Goal: Task Accomplishment & Management: Use online tool/utility

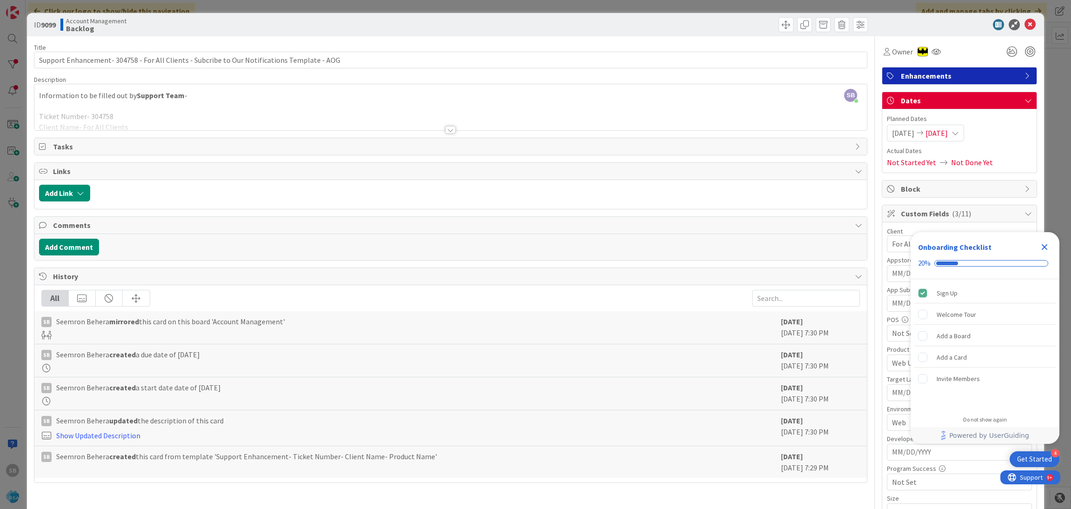
click at [1025, 29] on icon at bounding box center [1030, 24] width 11 height 11
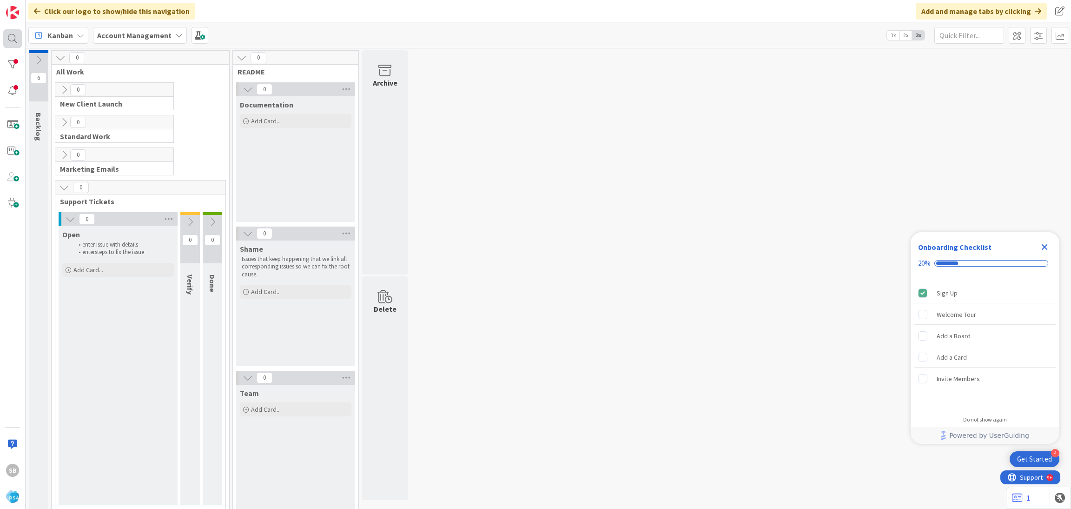
click at [16, 38] on div at bounding box center [12, 38] width 19 height 19
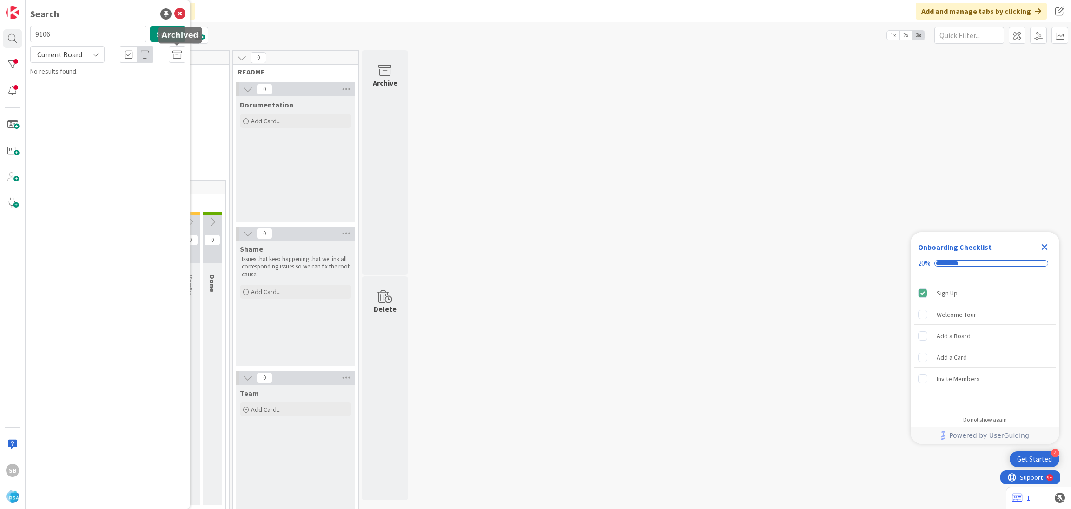
type input "9106"
click at [133, 82] on span "Support Enhancement- 305083- [PERSON_NAME] Drug- RSA" at bounding box center [97, 87] width 109 height 18
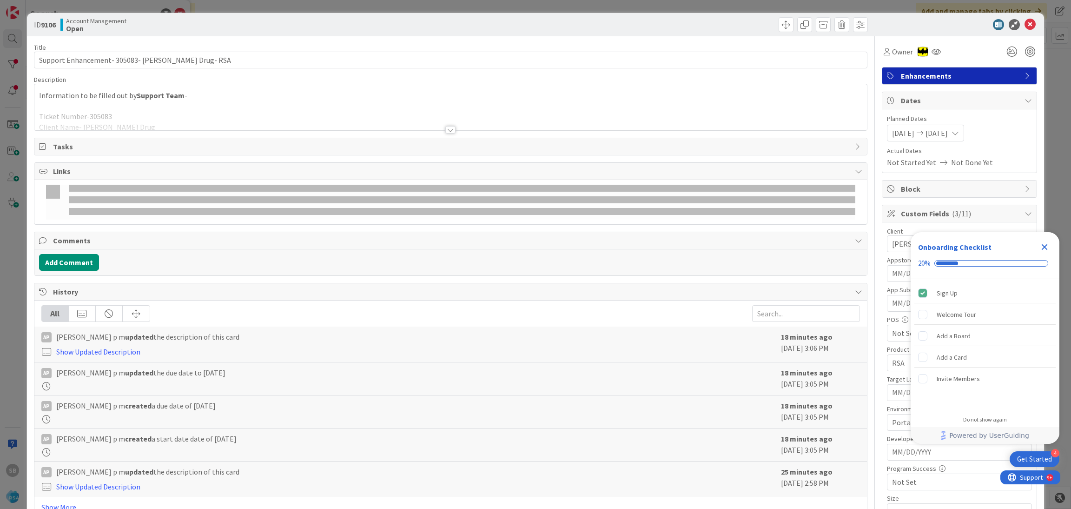
click at [1046, 245] on icon "Close Checklist" at bounding box center [1045, 247] width 6 height 6
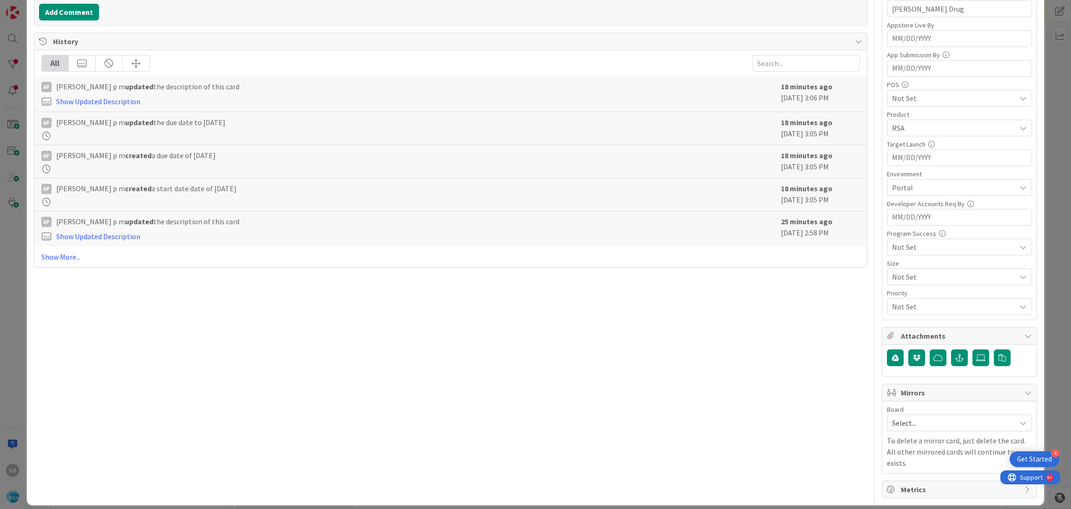
click at [935, 427] on span "Select..." at bounding box center [951, 422] width 119 height 13
click at [914, 475] on div "Select... Account Management Software Development" at bounding box center [959, 464] width 145 height 64
click at [909, 478] on link "Software Development" at bounding box center [960, 483] width 144 height 17
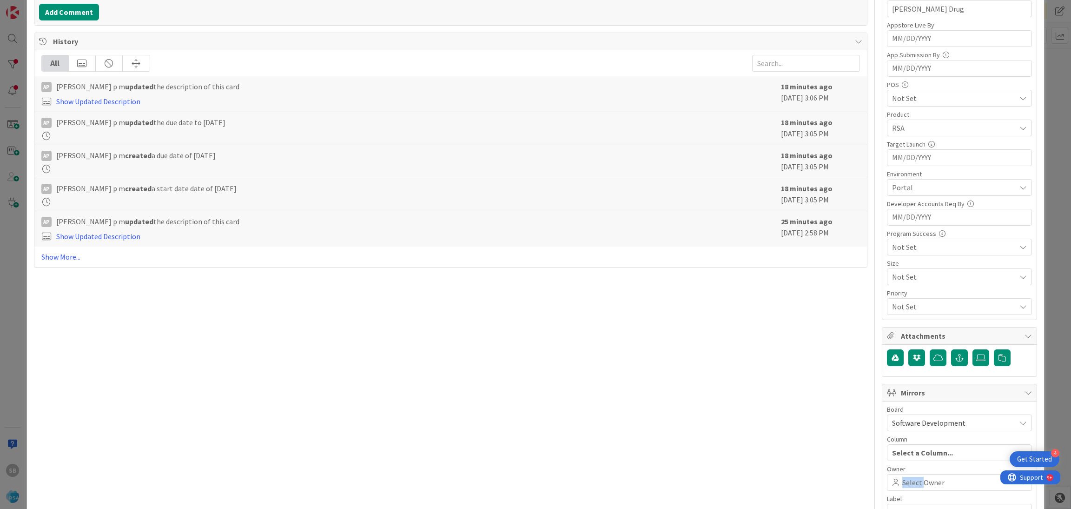
click at [909, 478] on div "Select Owner" at bounding box center [959, 482] width 145 height 17
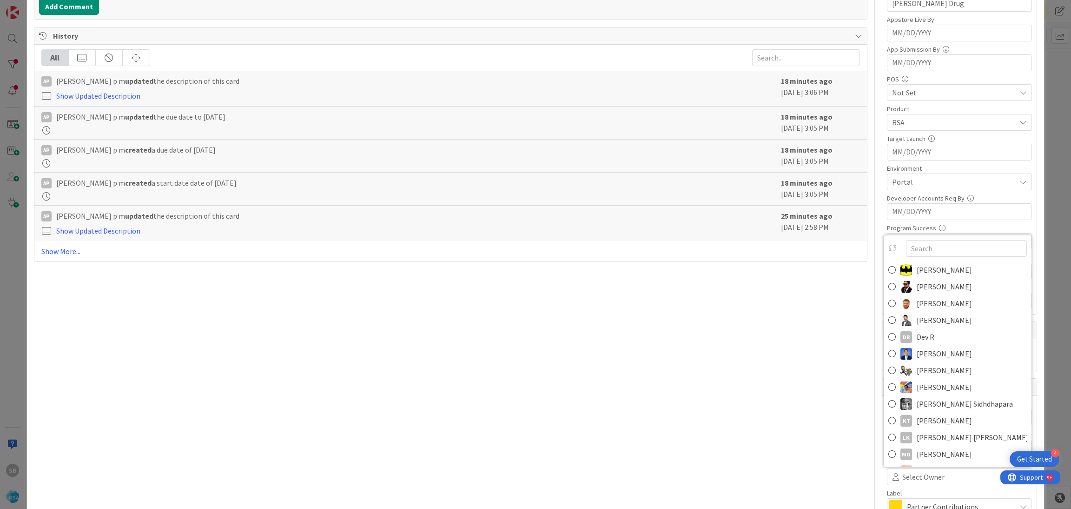
click at [920, 308] on span "[PERSON_NAME]" at bounding box center [944, 303] width 55 height 14
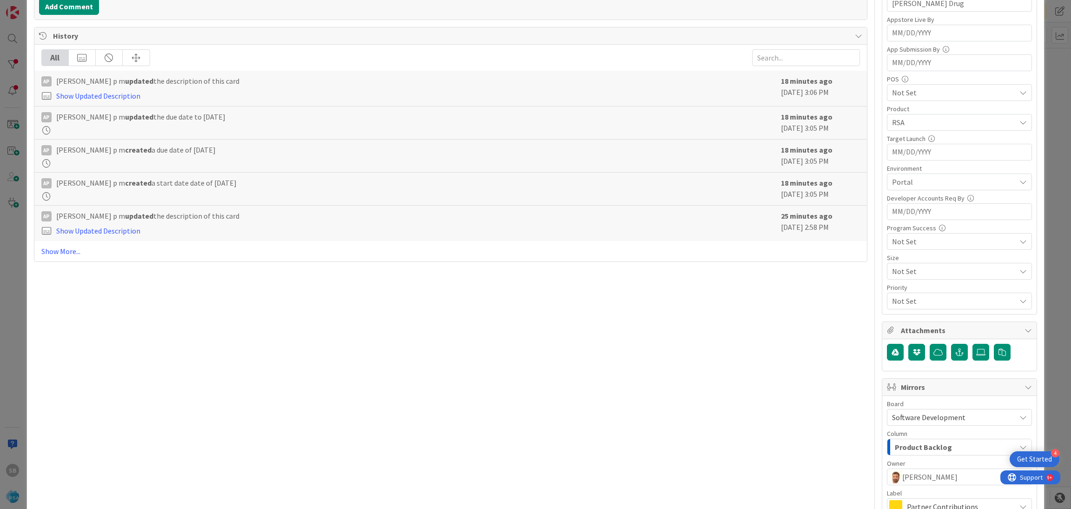
scroll to position [345, 0]
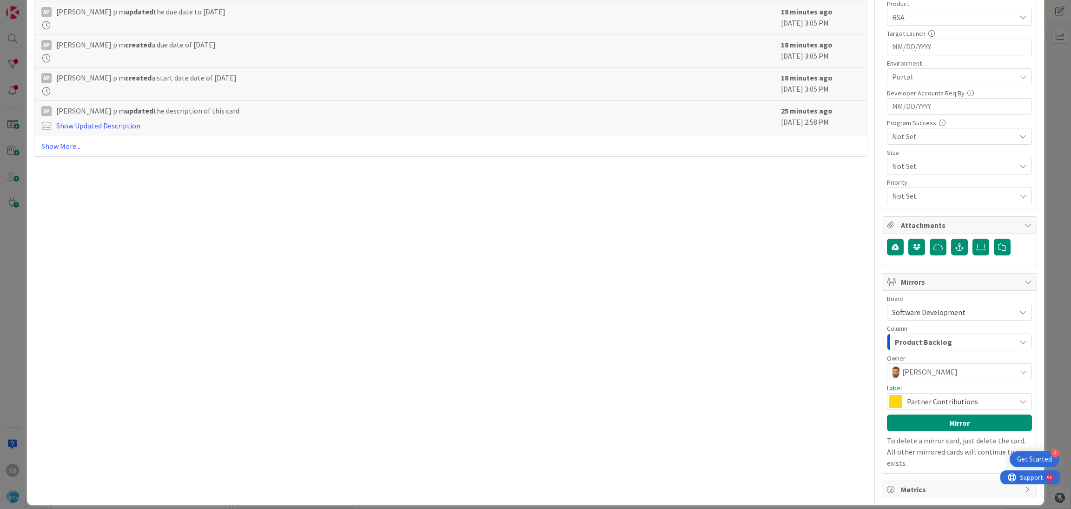
click at [952, 404] on span "Partner Contributions" at bounding box center [959, 401] width 104 height 13
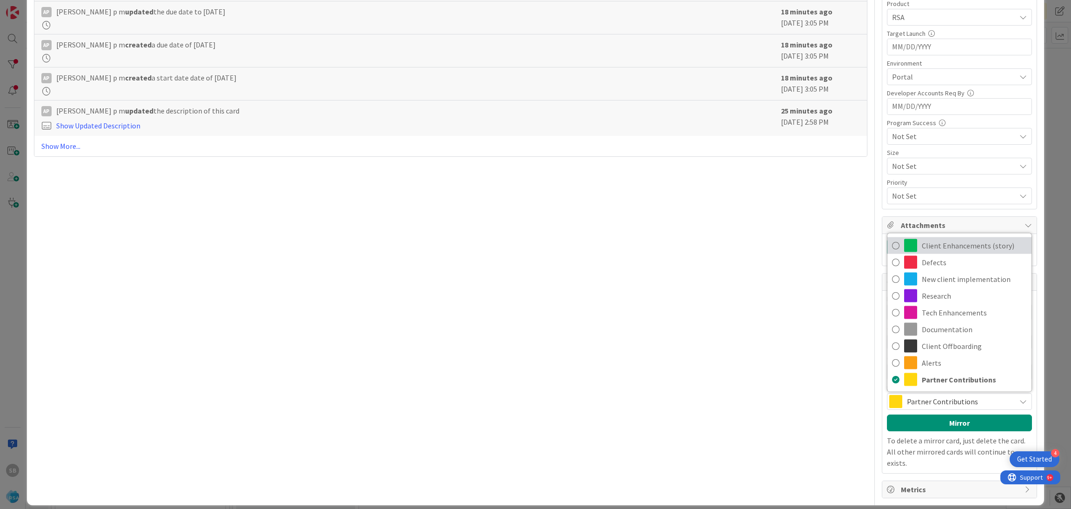
click at [940, 249] on span "Client Enhancements (story)" at bounding box center [974, 246] width 105 height 14
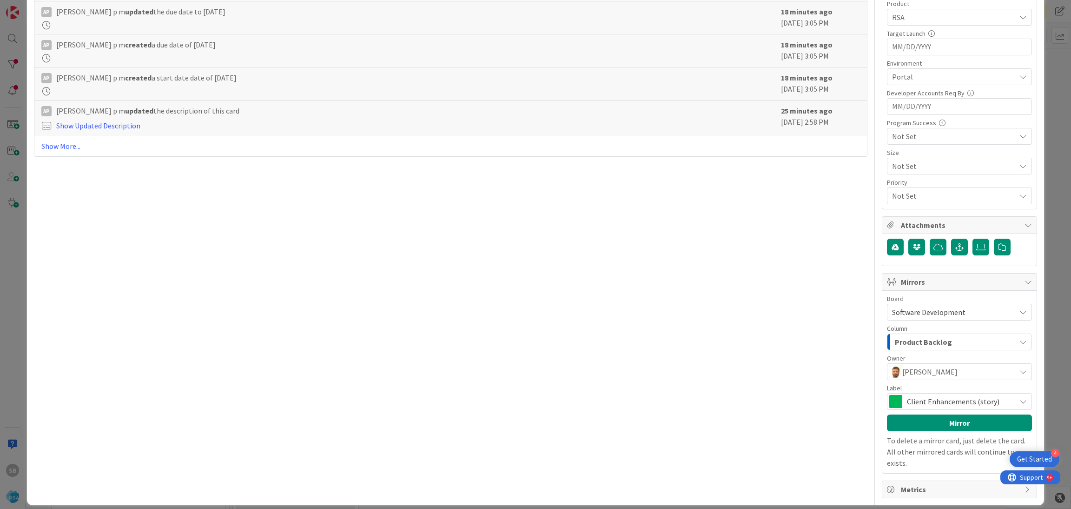
click at [942, 435] on div "Board Software Development Account Management Software Development Column Produ…" at bounding box center [959, 381] width 145 height 173
click at [926, 430] on button "Mirror" at bounding box center [959, 422] width 145 height 17
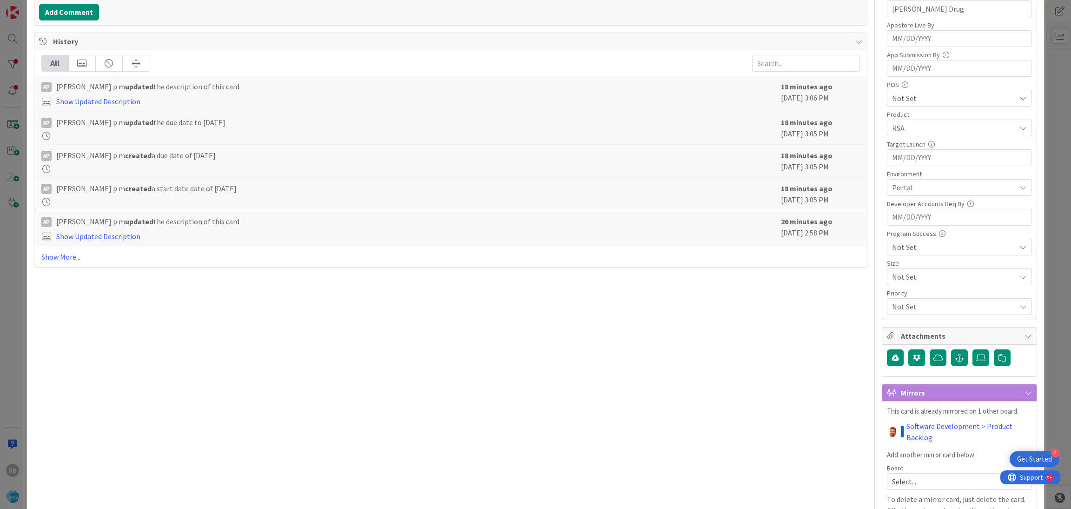
scroll to position [293, 0]
